Goal: Navigation & Orientation: Find specific page/section

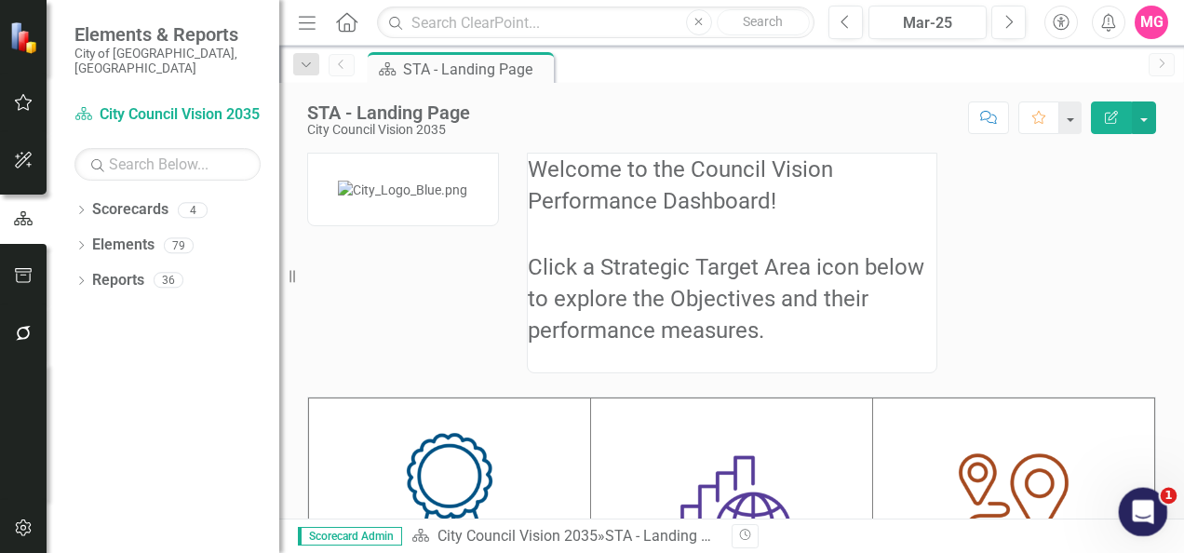
click at [1145, 488] on div "Open Intercom Messenger" at bounding box center [1139, 508] width 61 height 61
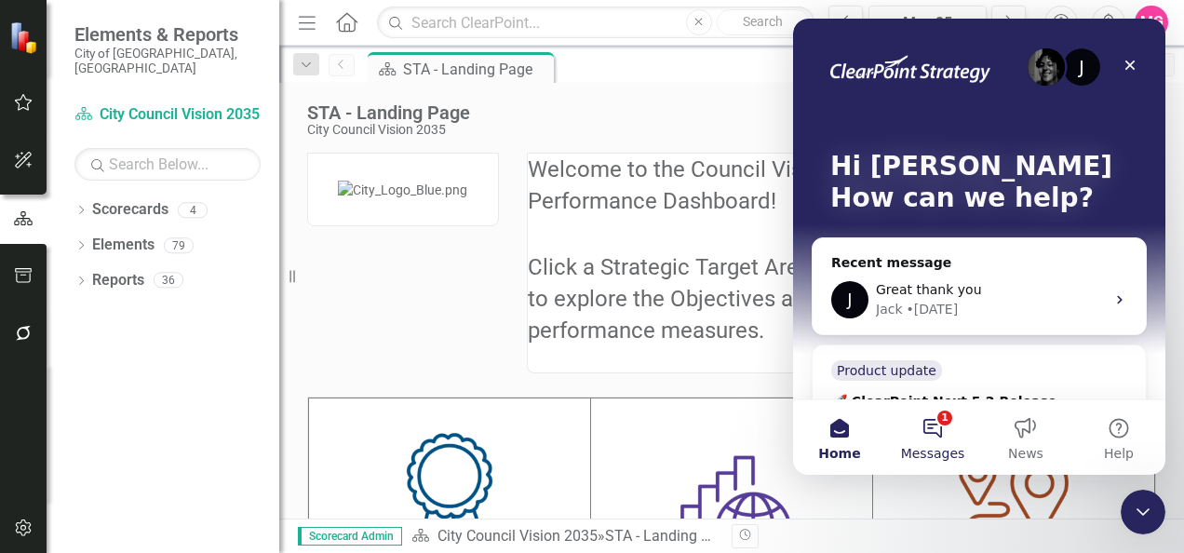
click at [910, 422] on button "1 Messages" at bounding box center [932, 437] width 93 height 74
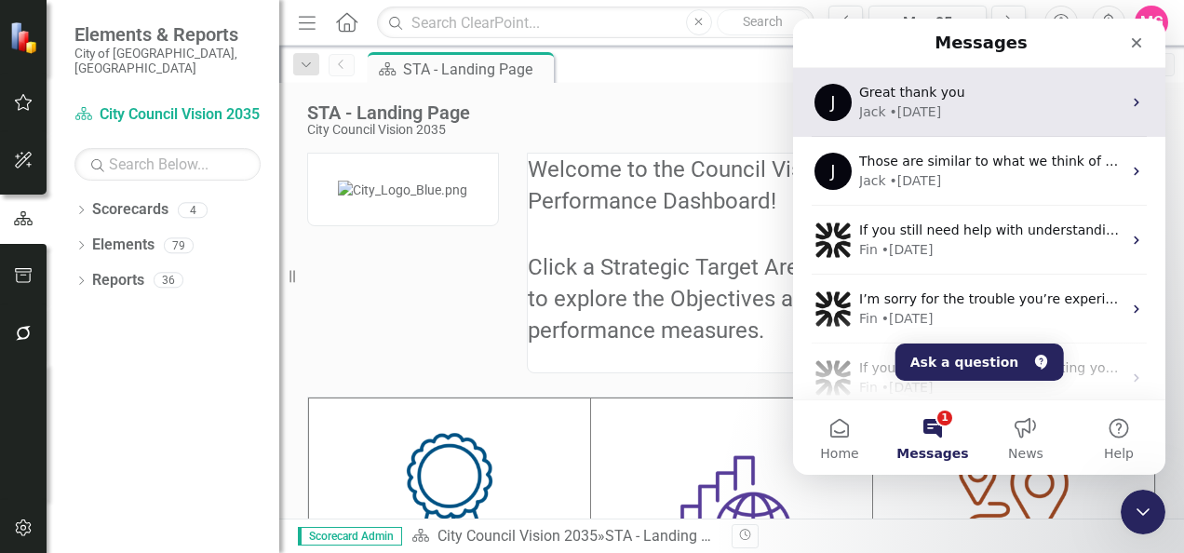
click at [1024, 111] on div "[PERSON_NAME] • [DATE]" at bounding box center [990, 112] width 262 height 20
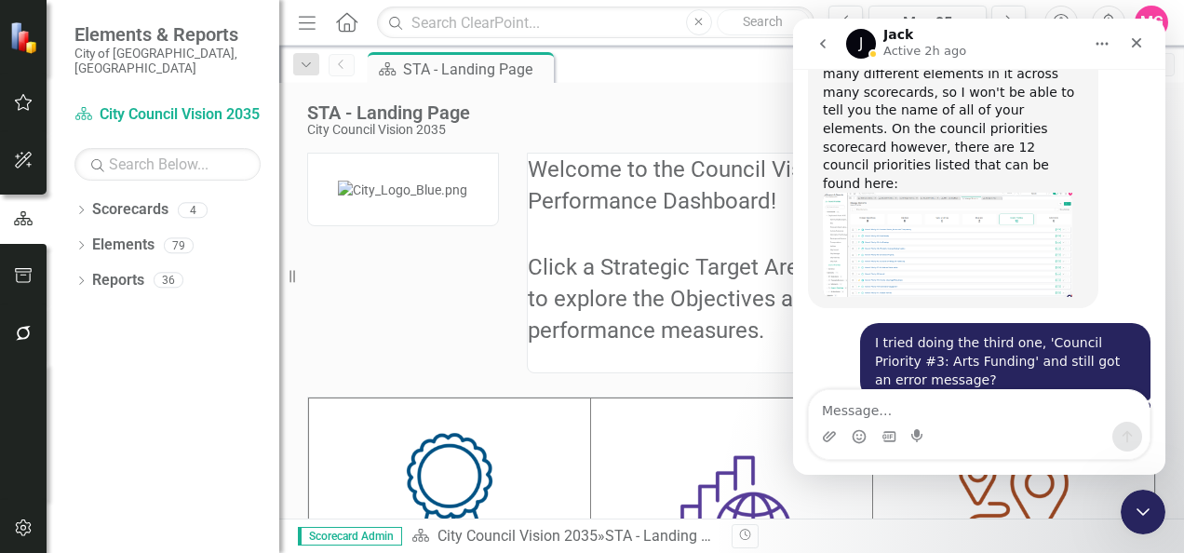
scroll to position [7164, 0]
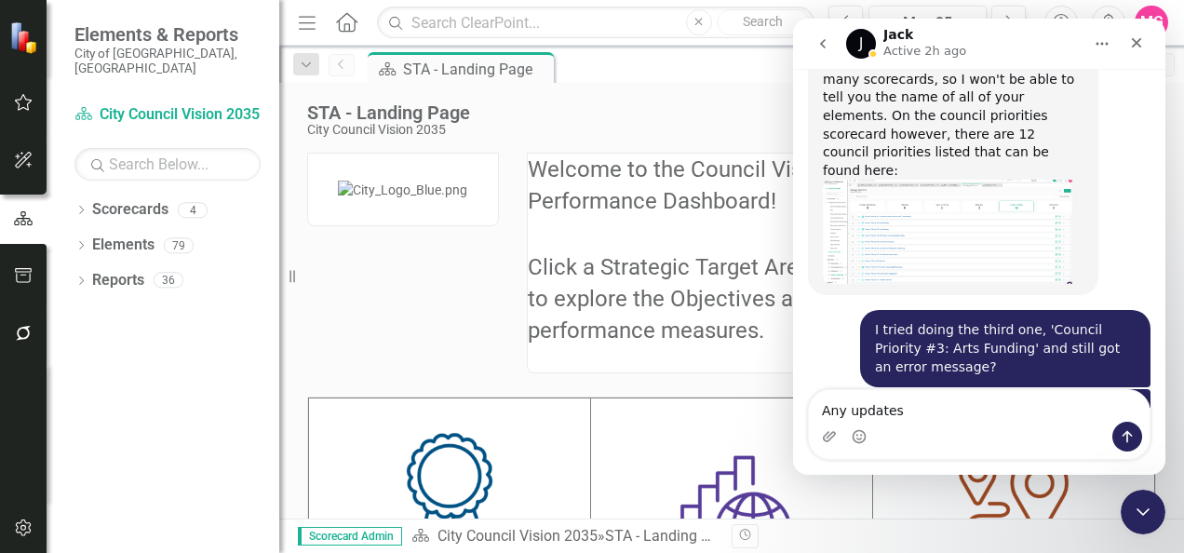
type textarea "Any updates?"
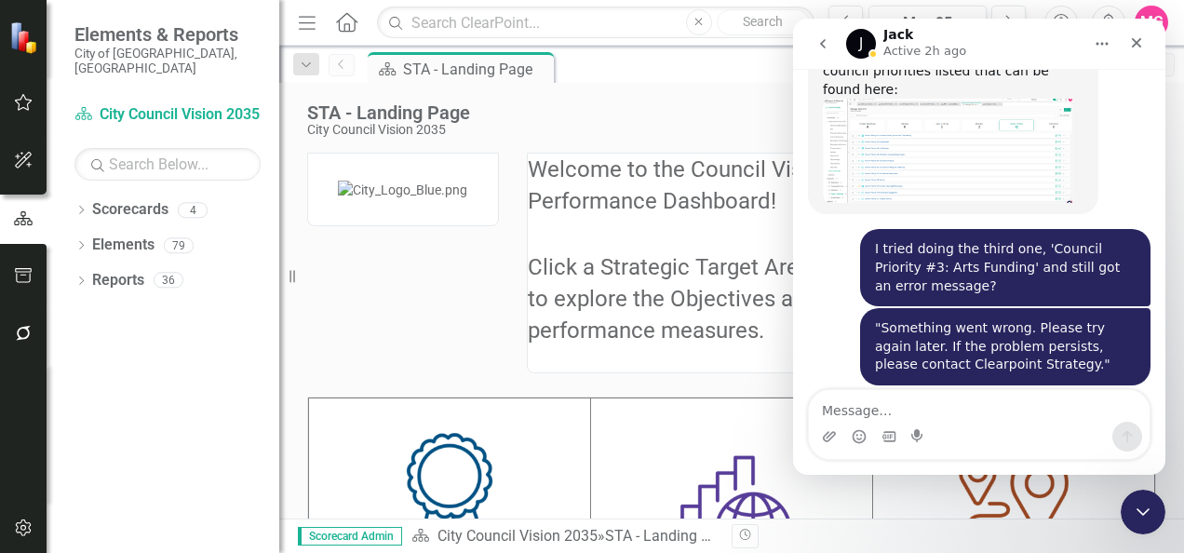
click at [515, 406] on div "Welcome to the Council Vision Performance Dashboard! Click a Strategic Target A…" at bounding box center [731, 528] width 876 height 798
click at [1143, 33] on div "Close" at bounding box center [1135, 42] width 33 height 33
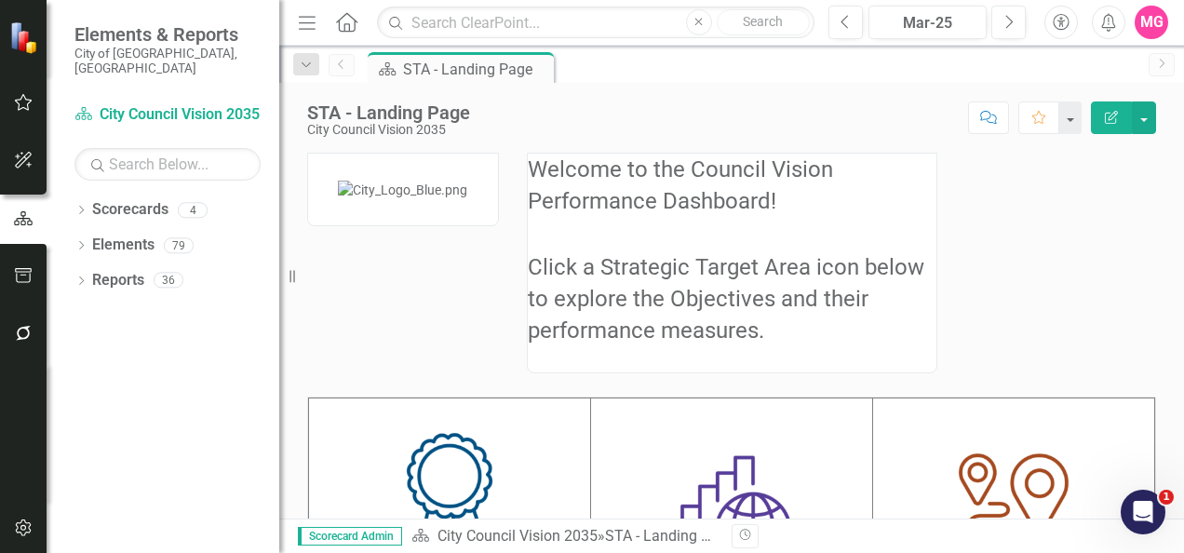
click at [970, 258] on div "Welcome to the Council Vision Performance Dashboard! Click a Strategic Target A…" at bounding box center [731, 528] width 876 height 798
click at [33, 335] on icon "button" at bounding box center [24, 333] width 20 height 15
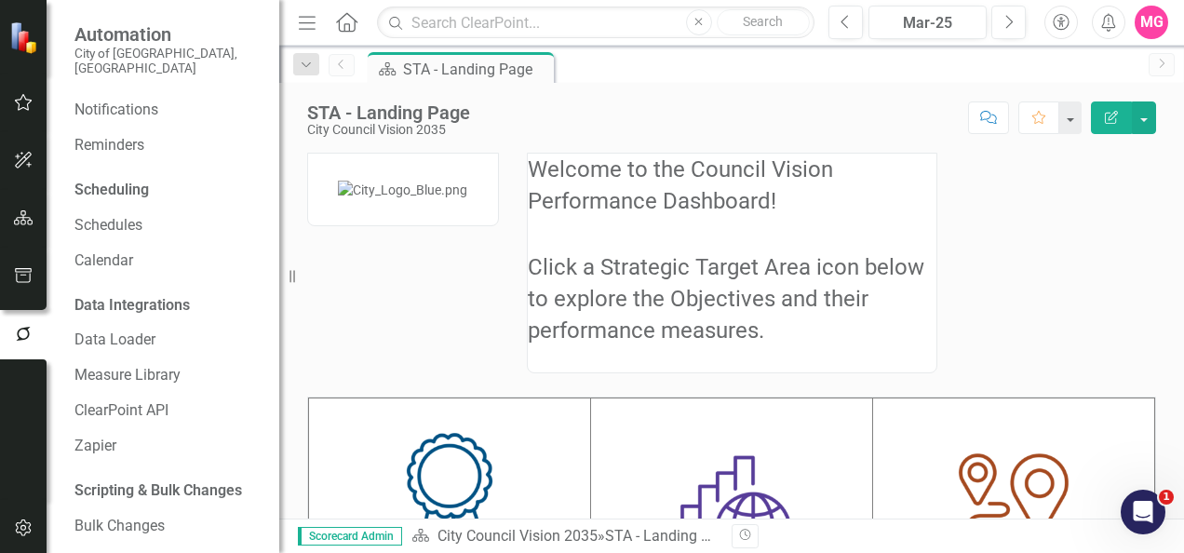
scroll to position [0, 0]
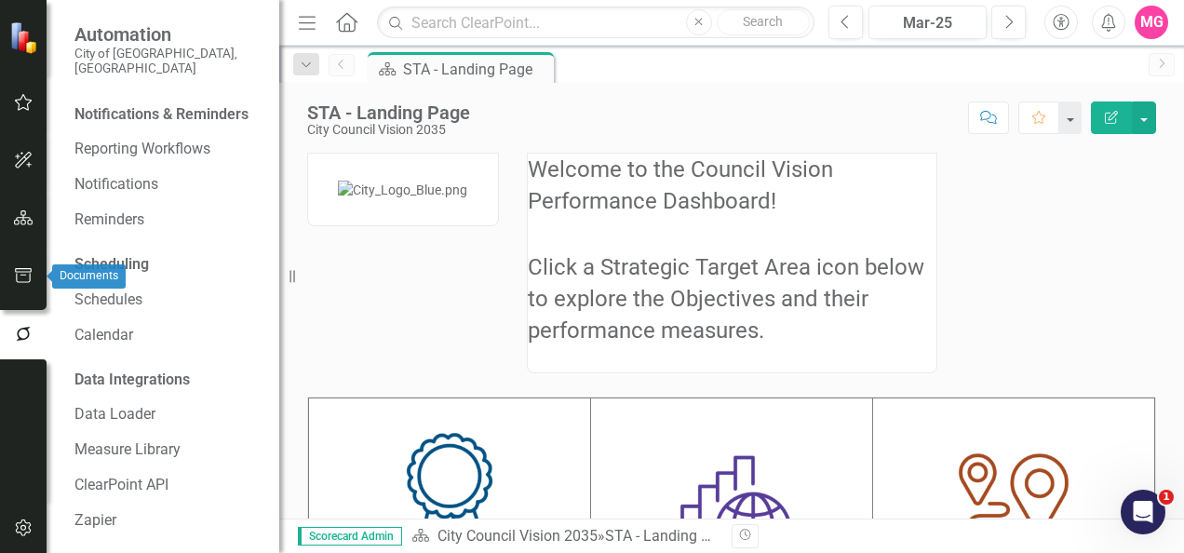
click at [32, 285] on button "button" at bounding box center [24, 276] width 42 height 39
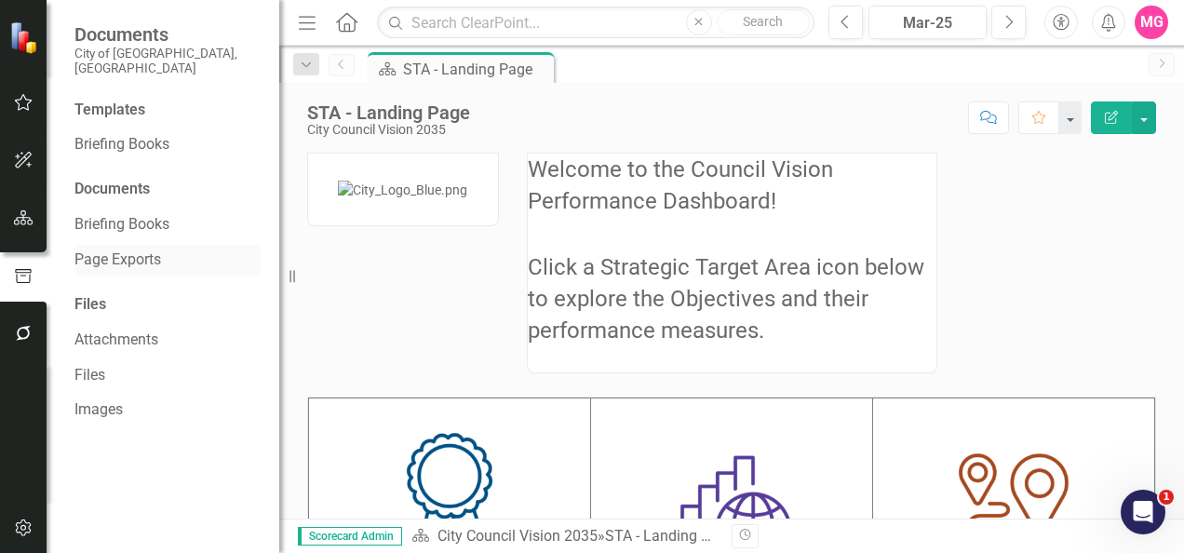
click at [155, 249] on link "Page Exports" at bounding box center [167, 259] width 186 height 21
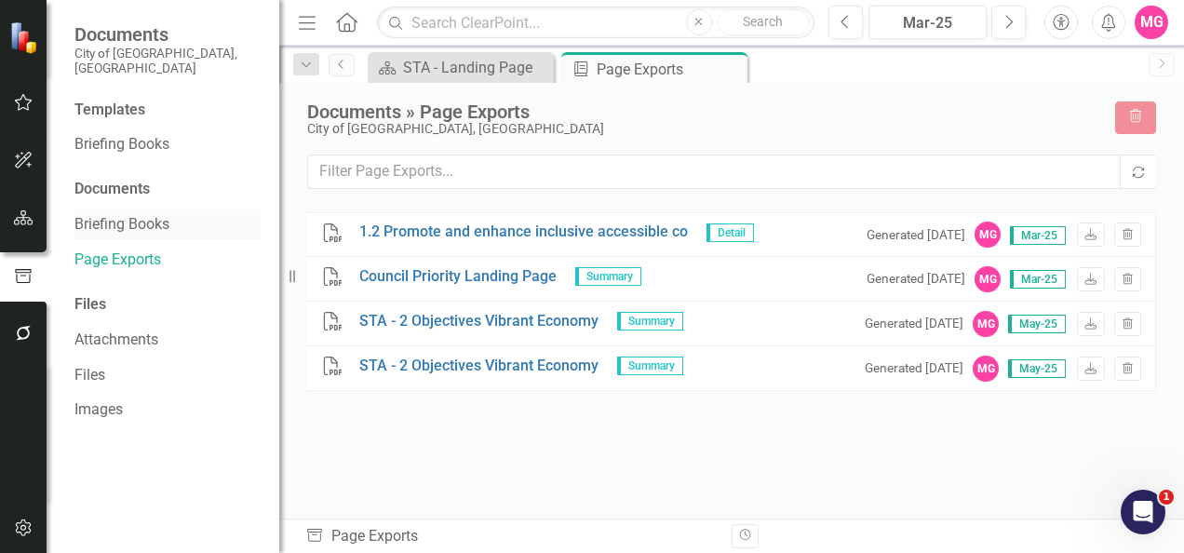
click at [119, 209] on div "Briefing Books" at bounding box center [167, 224] width 186 height 31
click at [123, 214] on link "Briefing Books" at bounding box center [167, 224] width 186 height 21
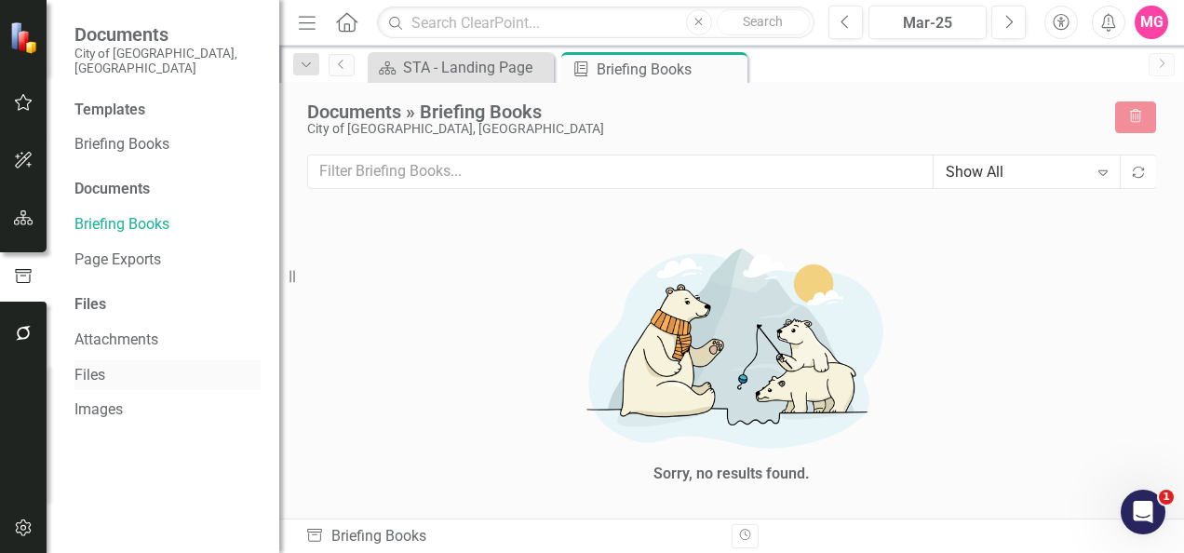
click at [86, 360] on div "Files" at bounding box center [167, 375] width 186 height 31
click at [93, 365] on link "Files" at bounding box center [167, 375] width 186 height 21
